Goal: Find specific page/section: Find specific page/section

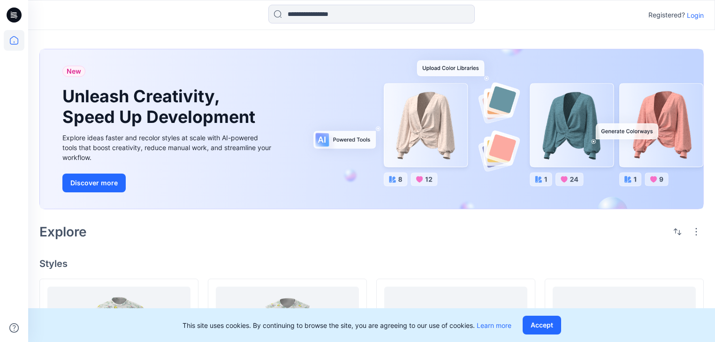
click at [13, 13] on icon at bounding box center [14, 15] width 15 height 15
click at [13, 40] on icon at bounding box center [14, 40] width 21 height 21
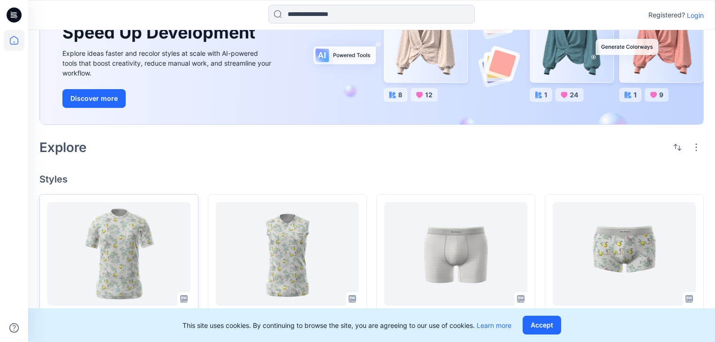
scroll to position [75, 0]
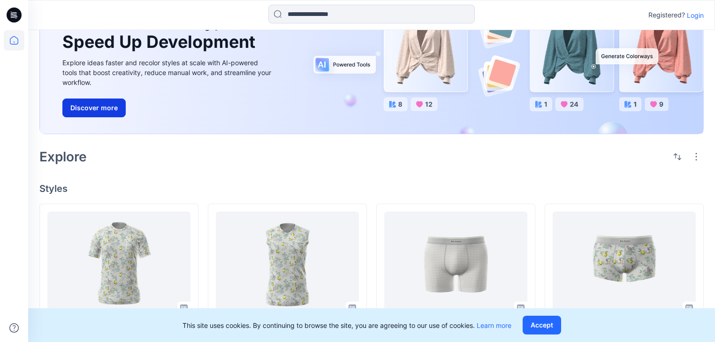
click at [113, 117] on button "Discover more" at bounding box center [93, 107] width 63 height 19
click at [265, 168] on div "Explore" at bounding box center [371, 156] width 664 height 23
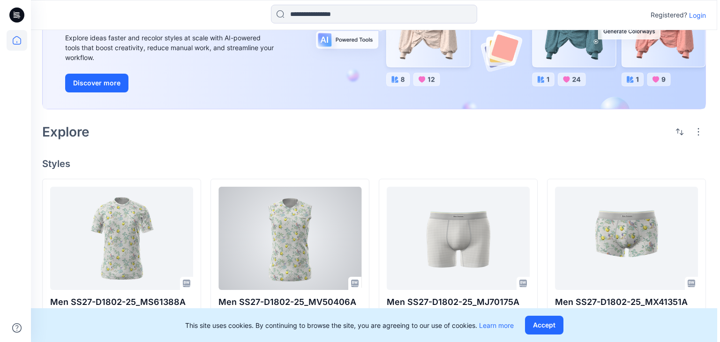
scroll to position [0, 0]
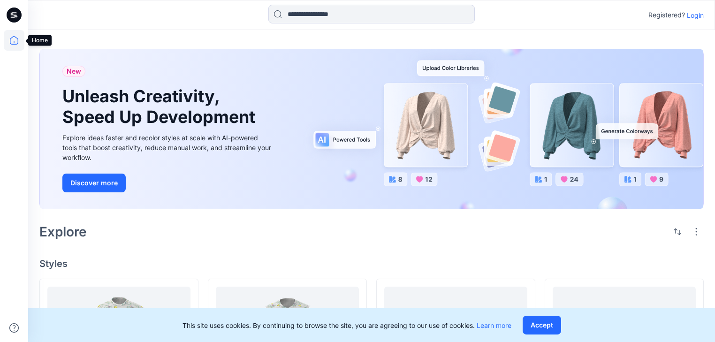
click at [15, 40] on icon at bounding box center [14, 40] width 21 height 21
click at [15, 41] on icon at bounding box center [14, 40] width 21 height 21
click at [16, 15] on icon at bounding box center [14, 15] width 15 height 30
click at [16, 15] on icon at bounding box center [16, 15] width 4 height 0
click at [693, 17] on p "Login" at bounding box center [695, 15] width 17 height 10
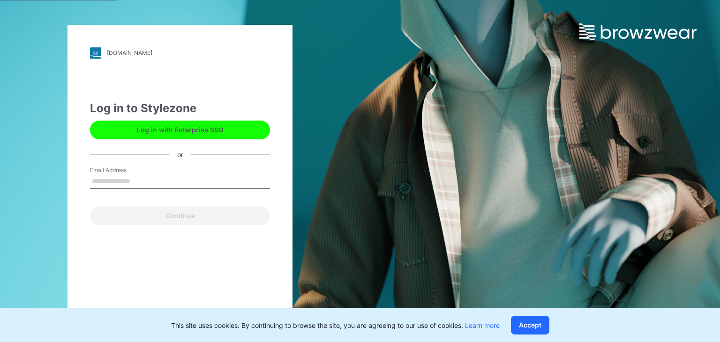
click at [195, 180] on input "Email Address" at bounding box center [180, 181] width 180 height 14
click at [124, 185] on input "Email Address" at bounding box center [180, 181] width 180 height 14
type input "**********"
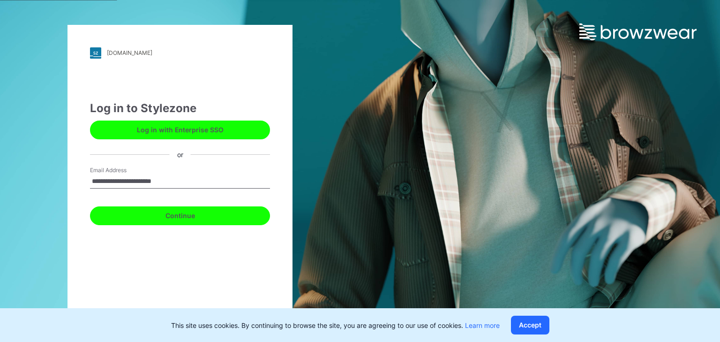
click at [176, 215] on button "Continue" at bounding box center [180, 215] width 180 height 19
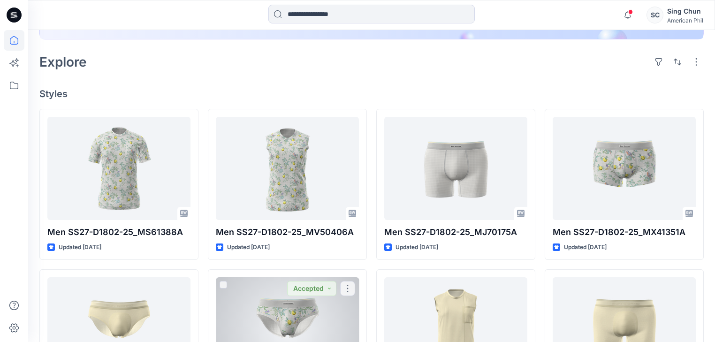
scroll to position [188, 0]
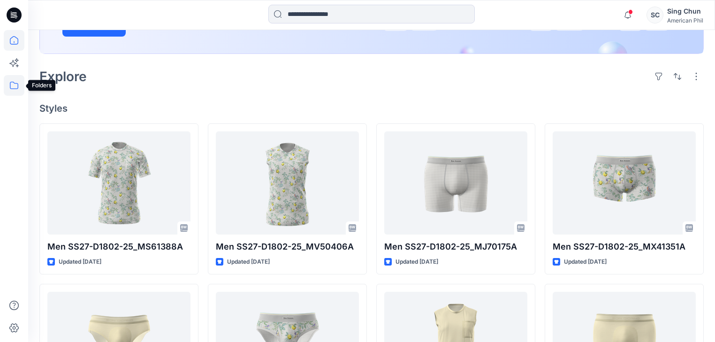
click at [14, 87] on icon at bounding box center [14, 85] width 21 height 21
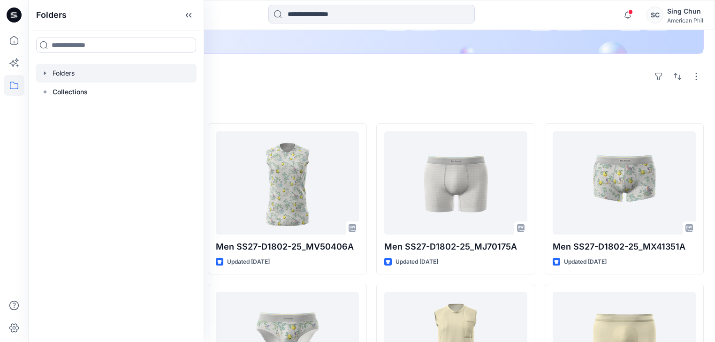
click at [67, 76] on div at bounding box center [116, 73] width 161 height 19
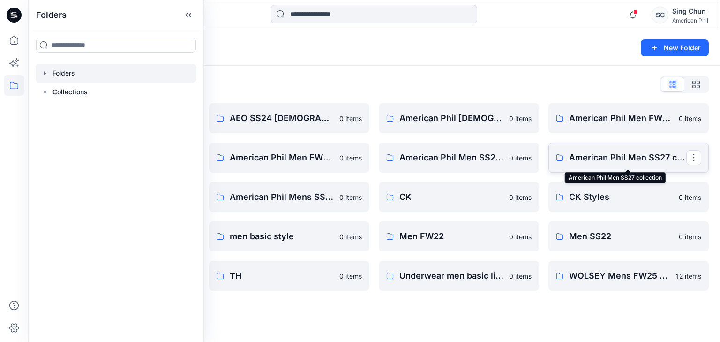
click at [605, 160] on p "American Phil Men SS27 collection" at bounding box center [627, 157] width 117 height 13
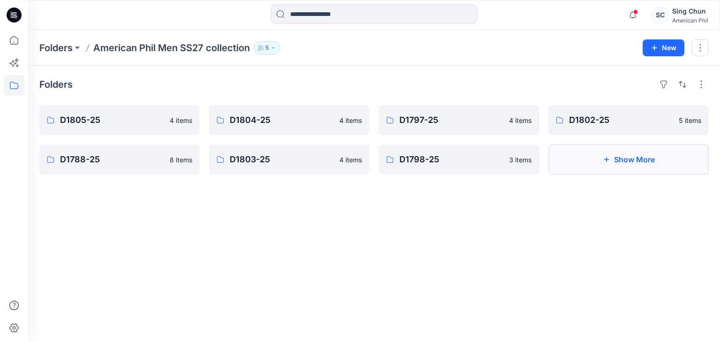
click at [584, 166] on button "Show More" at bounding box center [629, 159] width 160 height 30
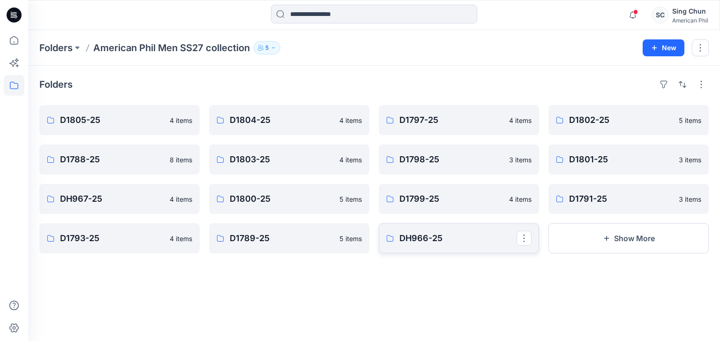
click at [415, 242] on p "DH966-25" at bounding box center [458, 238] width 117 height 13
click at [276, 245] on p "D1789-25" at bounding box center [288, 238] width 117 height 13
click at [148, 245] on p "D1793-25" at bounding box center [118, 238] width 117 height 13
click at [121, 205] on p "DH967-25" at bounding box center [118, 198] width 117 height 13
click at [293, 205] on p "D1800-25" at bounding box center [288, 198] width 117 height 13
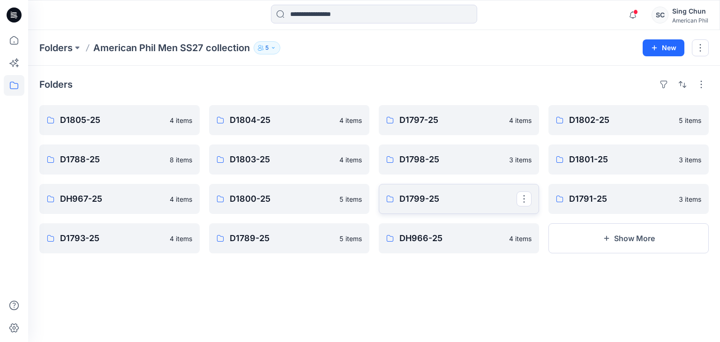
click at [454, 205] on p "D1799-25" at bounding box center [458, 198] width 117 height 13
click at [612, 204] on p "D1791-25" at bounding box center [627, 198] width 117 height 13
click at [610, 166] on p "D1801-25" at bounding box center [627, 159] width 117 height 13
click at [446, 165] on p "D1798-25" at bounding box center [458, 159] width 117 height 13
click at [300, 166] on p "D1803-25" at bounding box center [288, 159] width 117 height 13
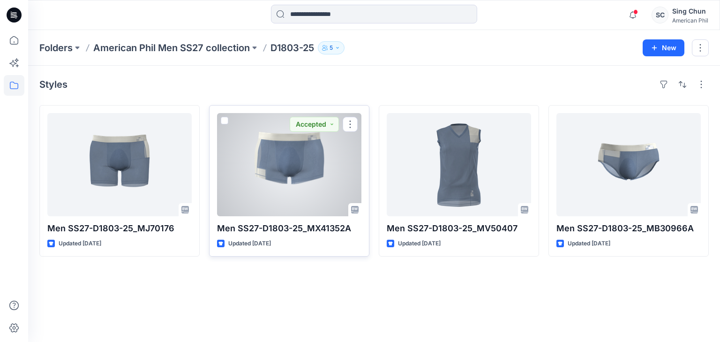
click at [295, 166] on div at bounding box center [289, 164] width 144 height 103
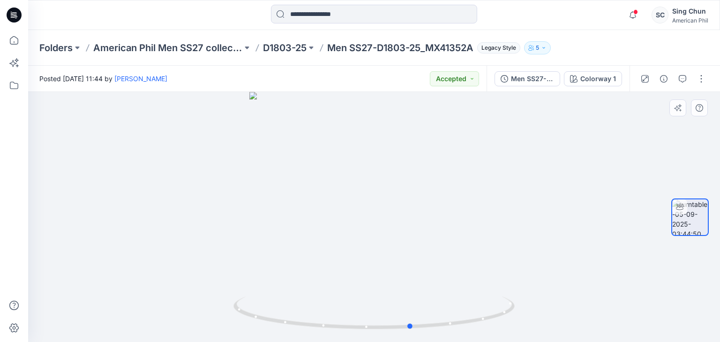
drag, startPoint x: 343, startPoint y: 300, endPoint x: 353, endPoint y: 241, distance: 60.4
click at [377, 280] on div at bounding box center [374, 217] width 692 height 250
drag, startPoint x: 414, startPoint y: 295, endPoint x: 372, endPoint y: 188, distance: 114.8
click at [411, 243] on div at bounding box center [374, 217] width 692 height 250
